Goal: Task Accomplishment & Management: Manage account settings

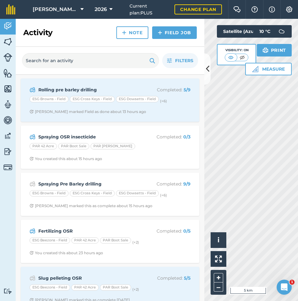
click at [83, 134] on strong "Spraying OSR insecticide" at bounding box center [87, 136] width 99 height 7
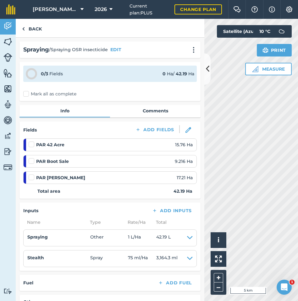
click at [31, 141] on label at bounding box center [33, 141] width 8 height 0
click at [31, 145] on input "checkbox" at bounding box center [31, 143] width 4 height 4
checkbox input "false"
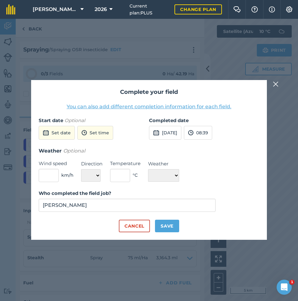
click at [165, 132] on button "[DATE]" at bounding box center [165, 133] width 32 height 14
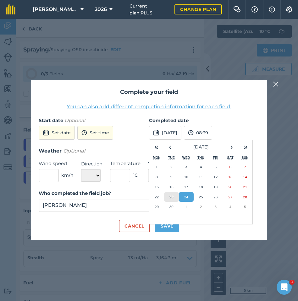
click at [173, 197] on abbr "23" at bounding box center [171, 197] width 4 height 4
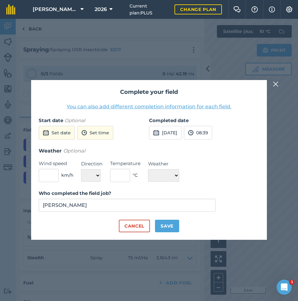
click at [212, 129] on button "08:39" at bounding box center [198, 133] width 28 height 14
click at [212, 187] on button "18:00" at bounding box center [199, 186] width 30 height 10
click at [57, 134] on button "Set date" at bounding box center [57, 133] width 36 height 14
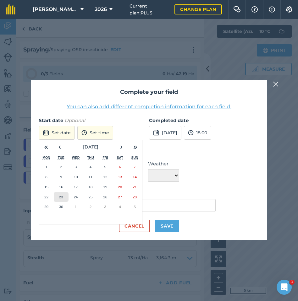
click at [62, 197] on abbr "23" at bounding box center [61, 197] width 4 height 4
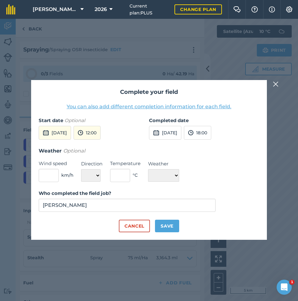
click at [100, 133] on button "12:00" at bounding box center [86, 133] width 27 height 14
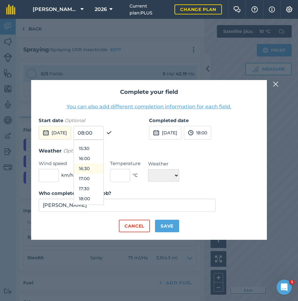
scroll to position [309, 0]
click at [102, 199] on button "18:00" at bounding box center [89, 198] width 30 height 10
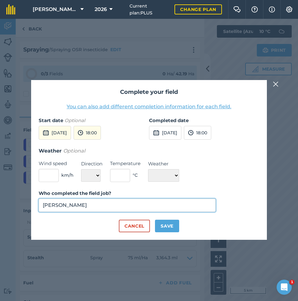
click at [146, 202] on input "[PERSON_NAME]" at bounding box center [127, 205] width 177 height 13
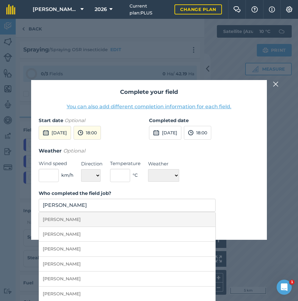
click at [113, 216] on li "[PERSON_NAME]" at bounding box center [127, 219] width 176 height 15
type input "[PERSON_NAME]"
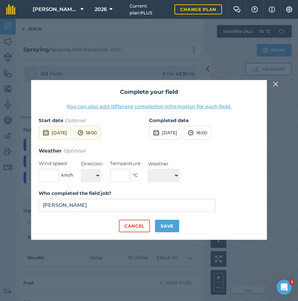
click at [166, 226] on button "Save" at bounding box center [167, 226] width 24 height 13
checkbox input "true"
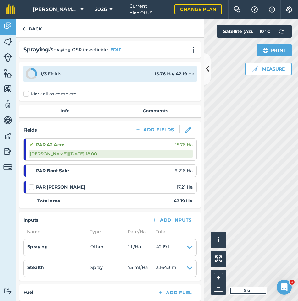
click at [31, 167] on label at bounding box center [33, 167] width 8 height 0
click at [31, 171] on input "checkbox" at bounding box center [31, 169] width 4 height 4
checkbox input "false"
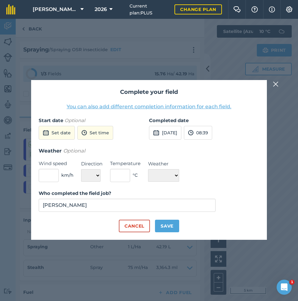
click at [53, 130] on button "Set date" at bounding box center [57, 133] width 36 height 14
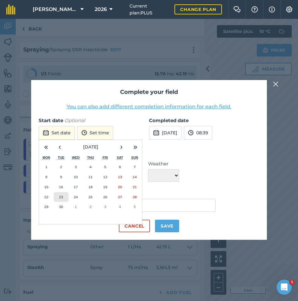
click at [62, 195] on abbr "23" at bounding box center [61, 197] width 4 height 4
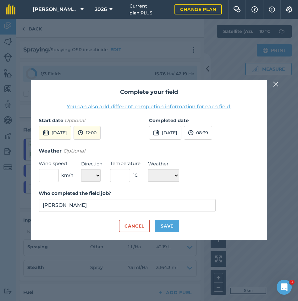
click at [163, 133] on button "[DATE]" at bounding box center [165, 133] width 32 height 14
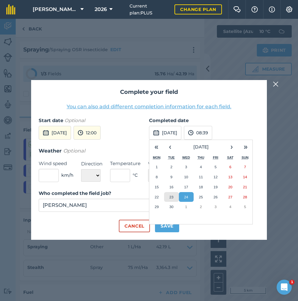
click at [169, 196] on abbr "23" at bounding box center [171, 197] width 4 height 4
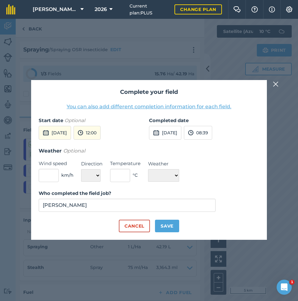
click at [100, 134] on button "12:00" at bounding box center [86, 133] width 27 height 14
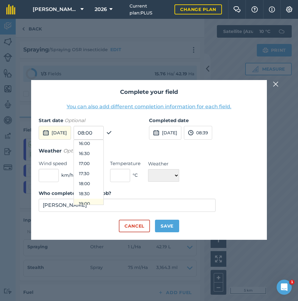
click at [103, 203] on button "19:00" at bounding box center [89, 204] width 30 height 10
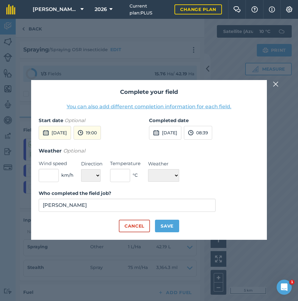
click at [212, 133] on button "08:39" at bounding box center [198, 133] width 28 height 14
click at [213, 189] on button "20:00" at bounding box center [199, 192] width 30 height 10
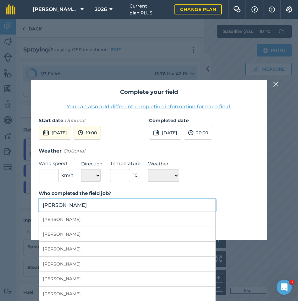
click at [119, 206] on input "[PERSON_NAME]" at bounding box center [127, 205] width 177 height 13
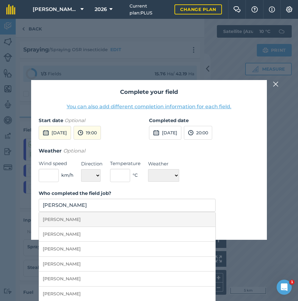
click at [103, 222] on li "[PERSON_NAME]" at bounding box center [127, 219] width 176 height 15
type input "[PERSON_NAME]"
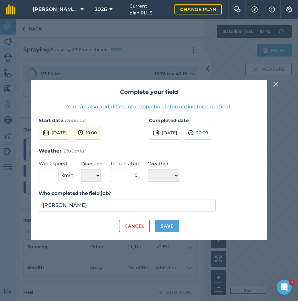
click at [176, 224] on button "Save" at bounding box center [167, 226] width 24 height 13
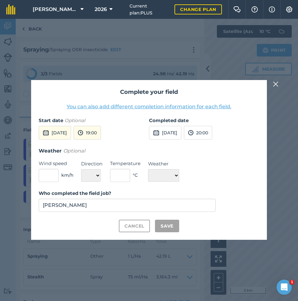
checkbox input "true"
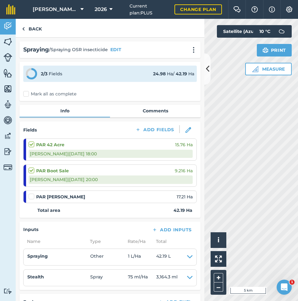
click at [30, 193] on label at bounding box center [33, 193] width 8 height 0
click at [30, 196] on input "checkbox" at bounding box center [31, 195] width 4 height 4
checkbox input "false"
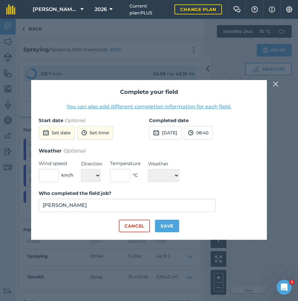
click at [60, 134] on button "Set date" at bounding box center [57, 133] width 36 height 14
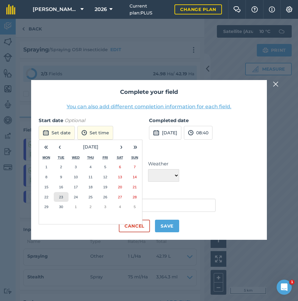
click at [62, 196] on abbr "23" at bounding box center [61, 197] width 4 height 4
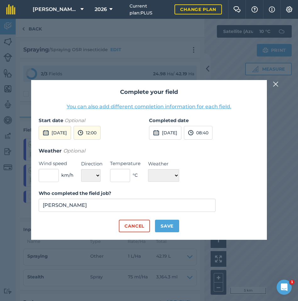
click at [159, 134] on button "[DATE]" at bounding box center [165, 133] width 32 height 14
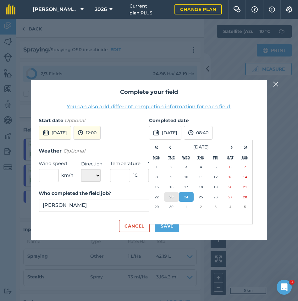
click at [170, 195] on abbr "23" at bounding box center [171, 197] width 4 height 4
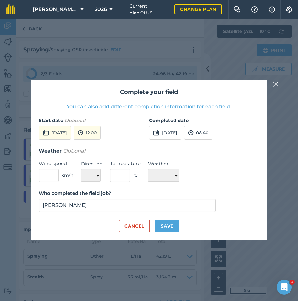
click at [100, 132] on button "12:00" at bounding box center [86, 133] width 27 height 14
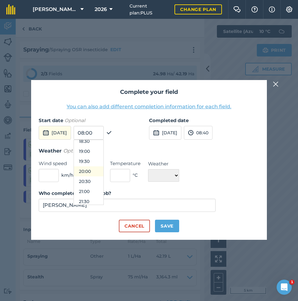
click at [102, 170] on button "20:00" at bounding box center [89, 171] width 30 height 10
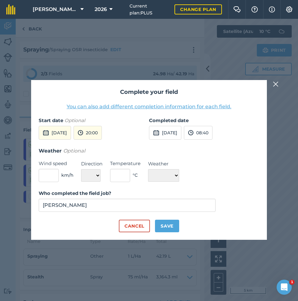
click at [212, 131] on button "08:40" at bounding box center [198, 133] width 29 height 14
click at [212, 181] on button "20:00" at bounding box center [199, 181] width 30 height 10
click at [82, 205] on input "[PERSON_NAME]" at bounding box center [127, 205] width 177 height 13
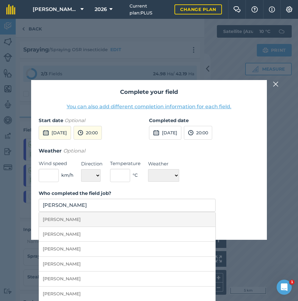
click at [79, 220] on li "[PERSON_NAME]" at bounding box center [127, 219] width 176 height 15
type input "[PERSON_NAME]"
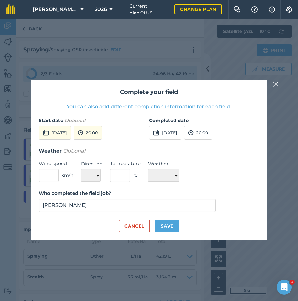
click at [168, 228] on button "Save" at bounding box center [167, 226] width 24 height 13
checkbox input "true"
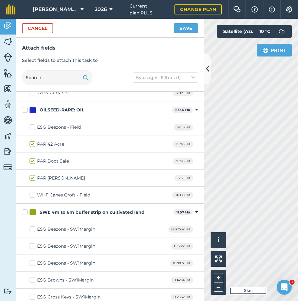
scroll to position [3911, 0]
click at [32, 126] on label "ESG Beezons - Field" at bounding box center [55, 127] width 51 height 7
click at [32, 126] on input "ESG Beezons - Field" at bounding box center [32, 126] width 4 height 4
checkbox input "true"
click at [34, 195] on label "WHF Canes Croft - Field" at bounding box center [60, 195] width 61 height 7
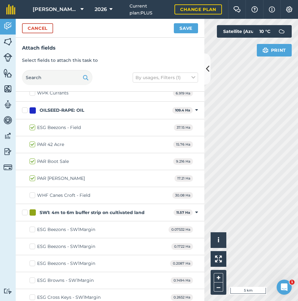
click at [34, 195] on input "WHF Canes Croft - Field" at bounding box center [32, 194] width 4 height 4
checkbox input "true"
click at [183, 29] on button "Save" at bounding box center [186, 28] width 24 height 10
checkbox input "false"
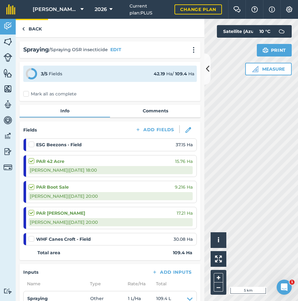
click at [29, 28] on link "Back" at bounding box center [32, 28] width 32 height 19
